Goal: Contribute content: Add original content to the website for others to see

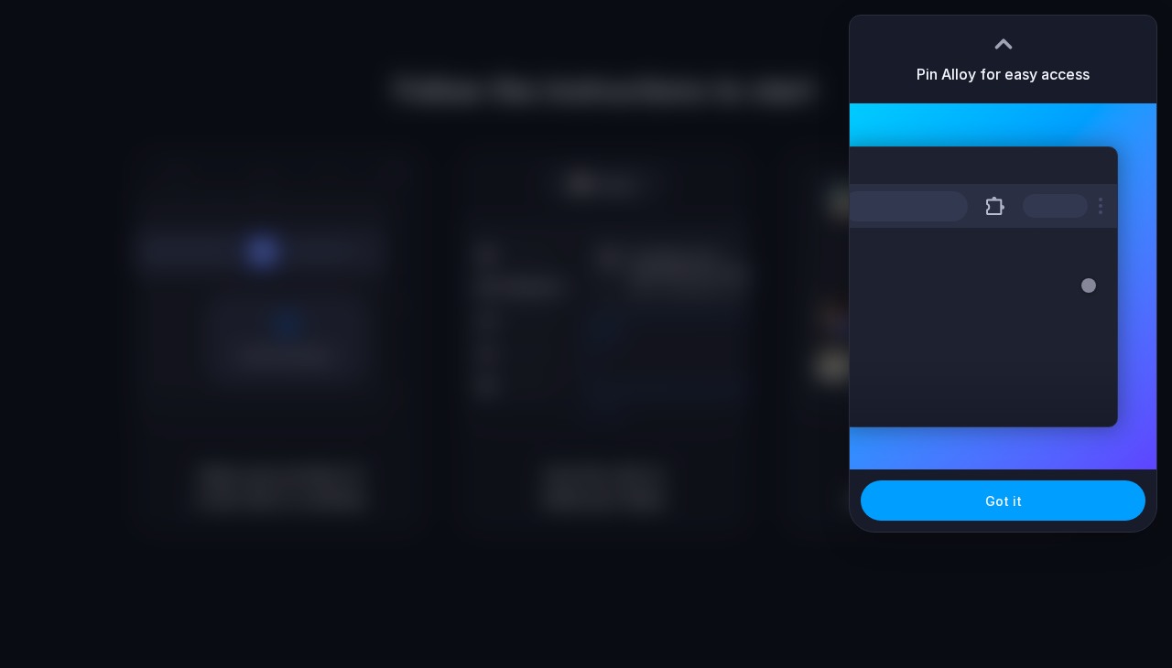
click at [962, 498] on button "Got it" at bounding box center [1003, 501] width 285 height 40
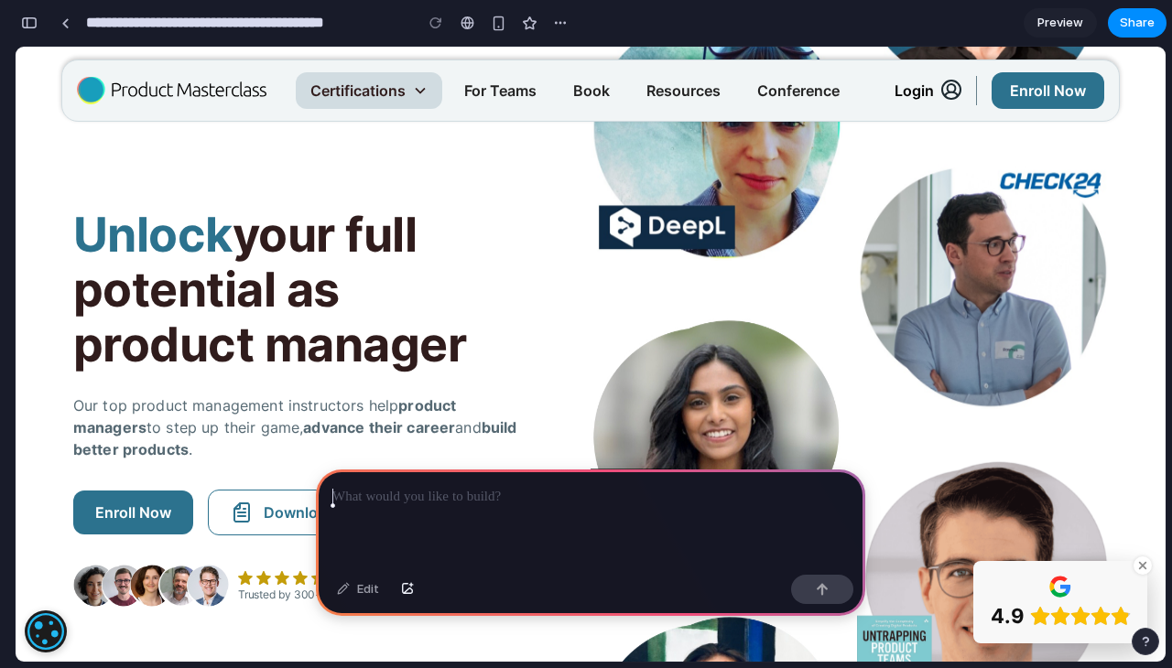
click at [371, 92] on div "Certifications" at bounding box center [357, 91] width 95 height 22
click at [528, 543] on div at bounding box center [590, 519] width 549 height 98
click at [513, 96] on link "For Teams" at bounding box center [501, 90] width 102 height 37
click at [499, 98] on link "For Teams" at bounding box center [501, 90] width 102 height 37
click at [424, 513] on div at bounding box center [590, 519] width 549 height 98
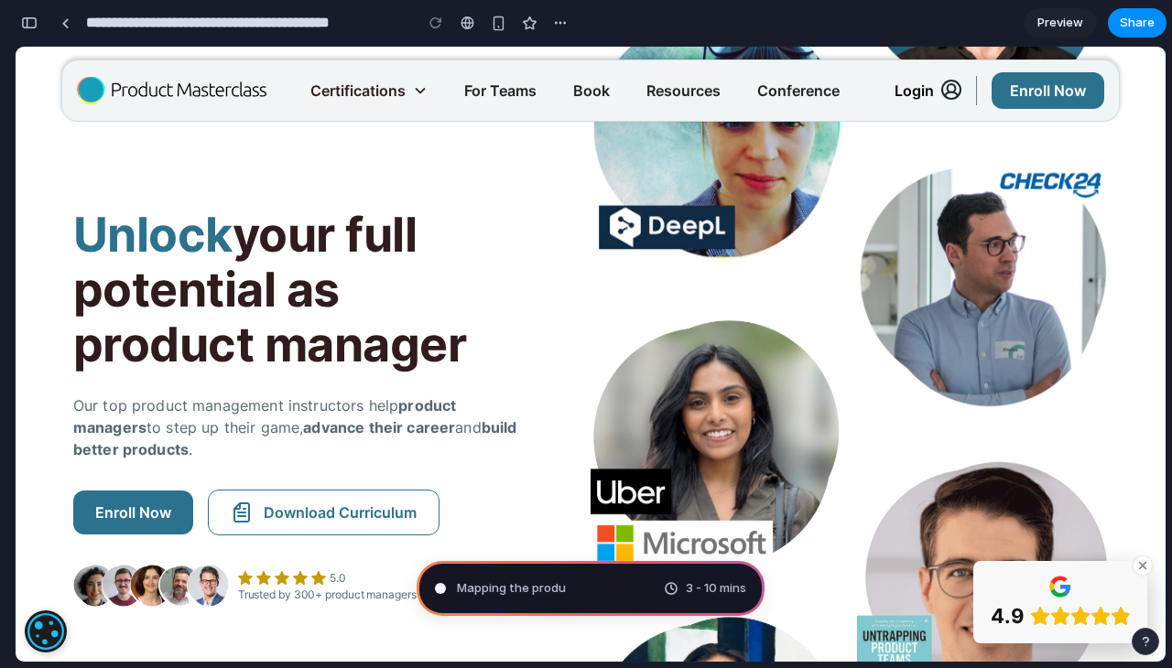
type input "**********"
